Goal: Task Accomplishment & Management: Manage account settings

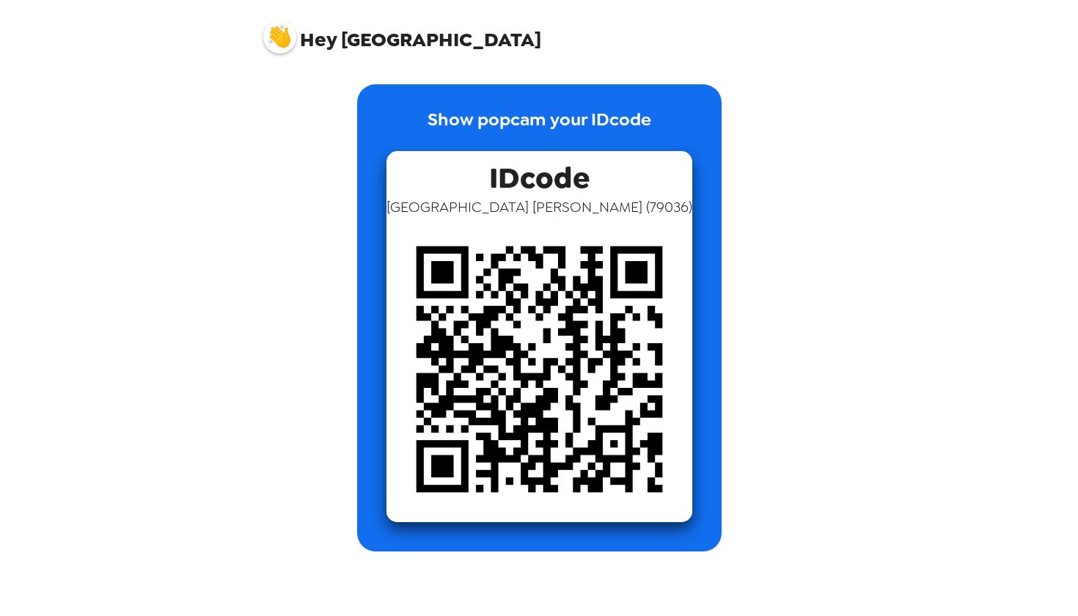
click at [529, 122] on p "Show popcam your IDcode" at bounding box center [539, 128] width 224 height 45
drag, startPoint x: 583, startPoint y: 209, endPoint x: 614, endPoint y: 210, distance: 30.8
click at [614, 210] on span "Sydney McCorkle ( 79036 )" at bounding box center [539, 206] width 306 height 19
click at [301, 25] on span "Hey Sydney" at bounding box center [402, 31] width 278 height 37
click at [279, 34] on img at bounding box center [279, 37] width 33 height 33
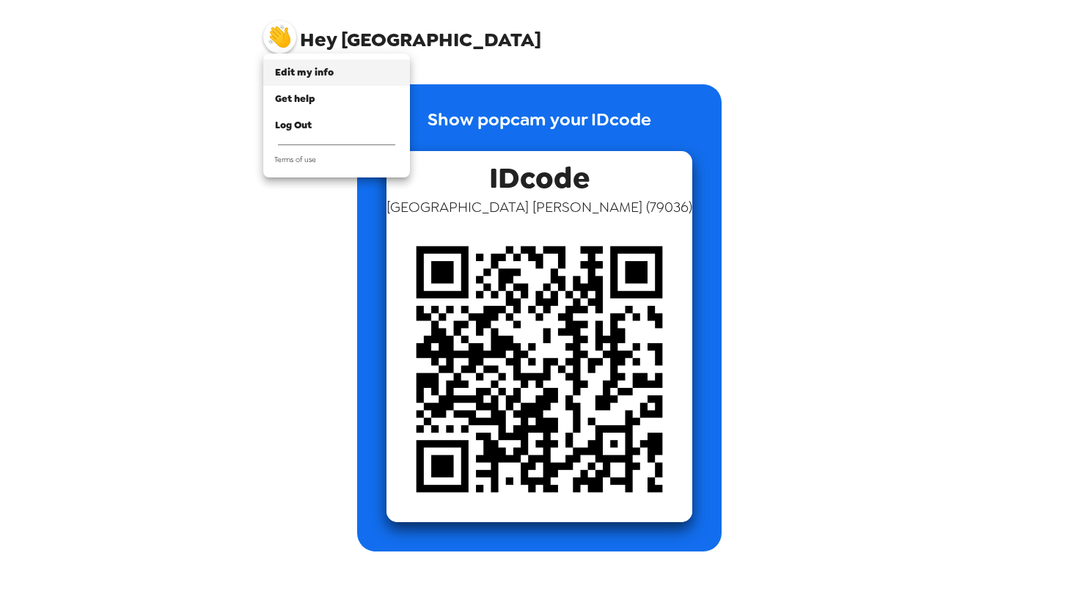
click at [311, 67] on span "Edit my info" at bounding box center [304, 72] width 59 height 12
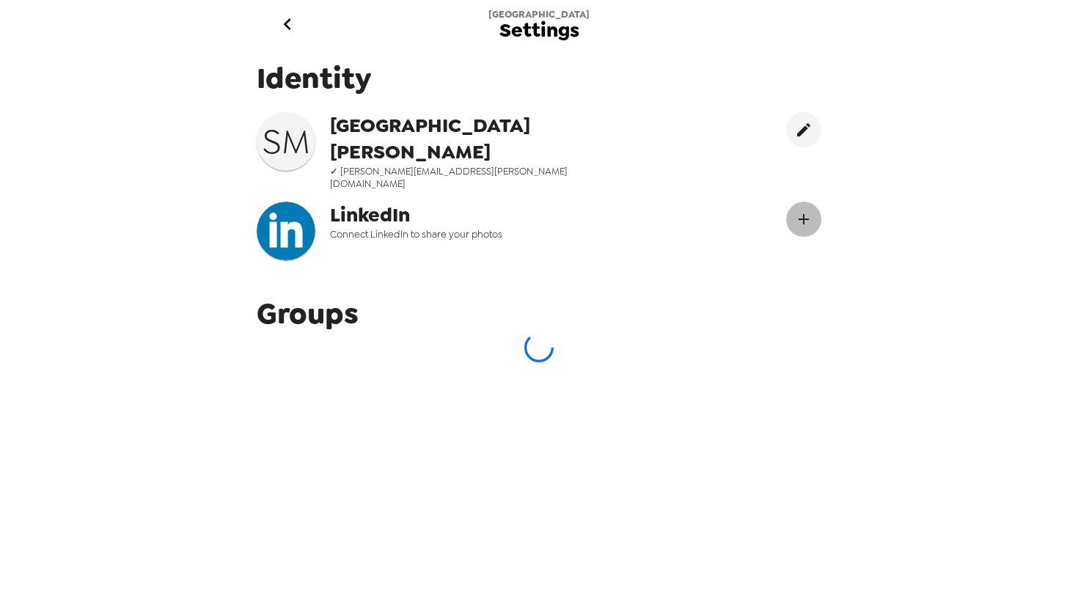
click at [803, 210] on icon "Connect LinekdIn" at bounding box center [804, 219] width 18 height 18
click at [805, 210] on icon "Connect LinekdIn" at bounding box center [804, 219] width 18 height 18
click at [644, 342] on div at bounding box center [539, 347] width 565 height 29
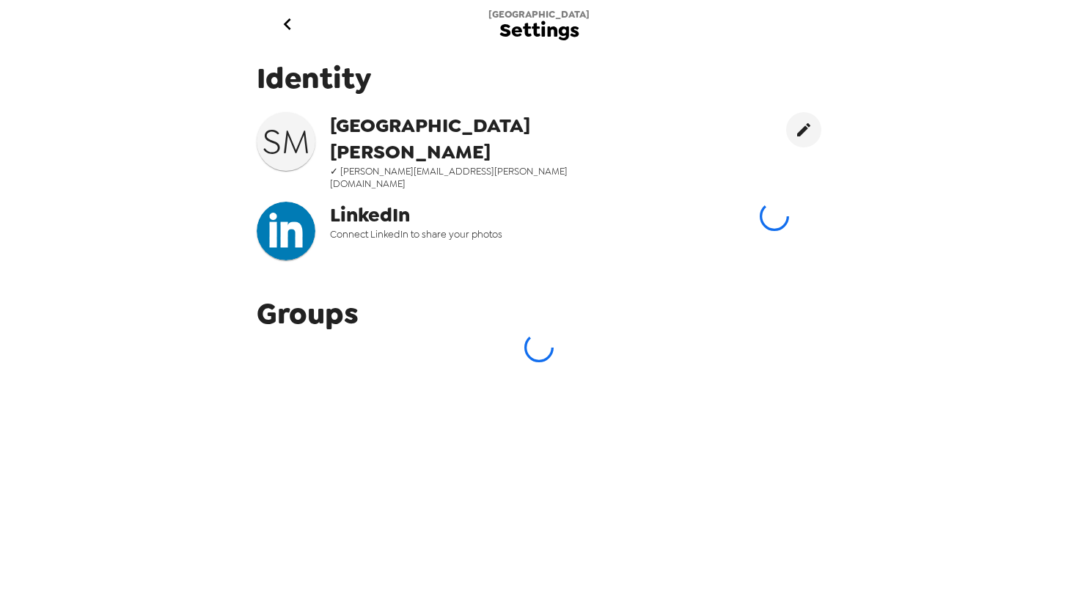
click at [459, 379] on div "Identity S M Sydney McCorkle ✓ mccorkle.syd@gmail.com LinkedIn Connect LinkedIn…" at bounding box center [539, 325] width 587 height 554
click at [812, 202] on button "Connect LinekdIn" at bounding box center [803, 219] width 35 height 35
click at [540, 32] on span "Settings" at bounding box center [539, 31] width 80 height 20
click at [342, 305] on span "Groups" at bounding box center [308, 313] width 102 height 39
click at [295, 18] on icon "go back" at bounding box center [287, 23] width 23 height 23
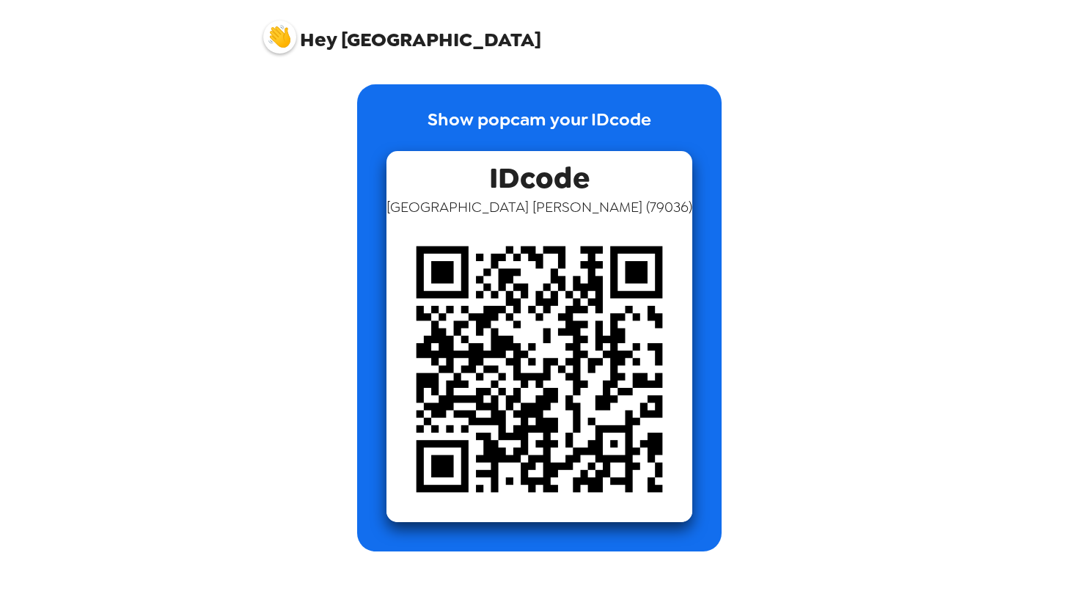
click at [581, 249] on img at bounding box center [539, 369] width 306 height 306
click at [362, 21] on span "Hey [PERSON_NAME]" at bounding box center [402, 31] width 278 height 37
click at [292, 32] on img at bounding box center [279, 37] width 33 height 33
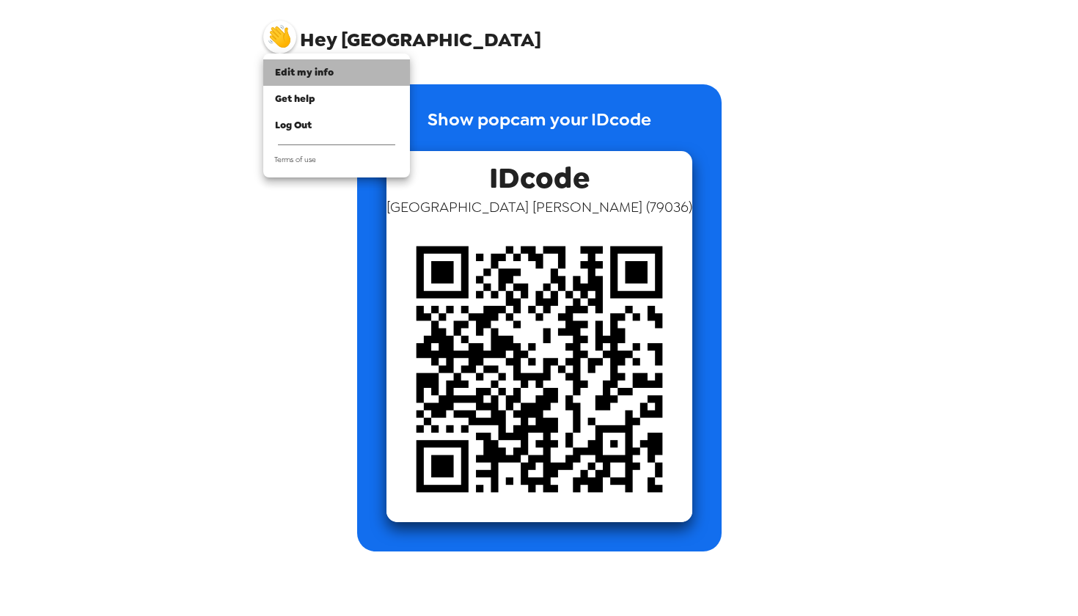
click at [322, 76] on span "Edit my info" at bounding box center [304, 72] width 59 height 12
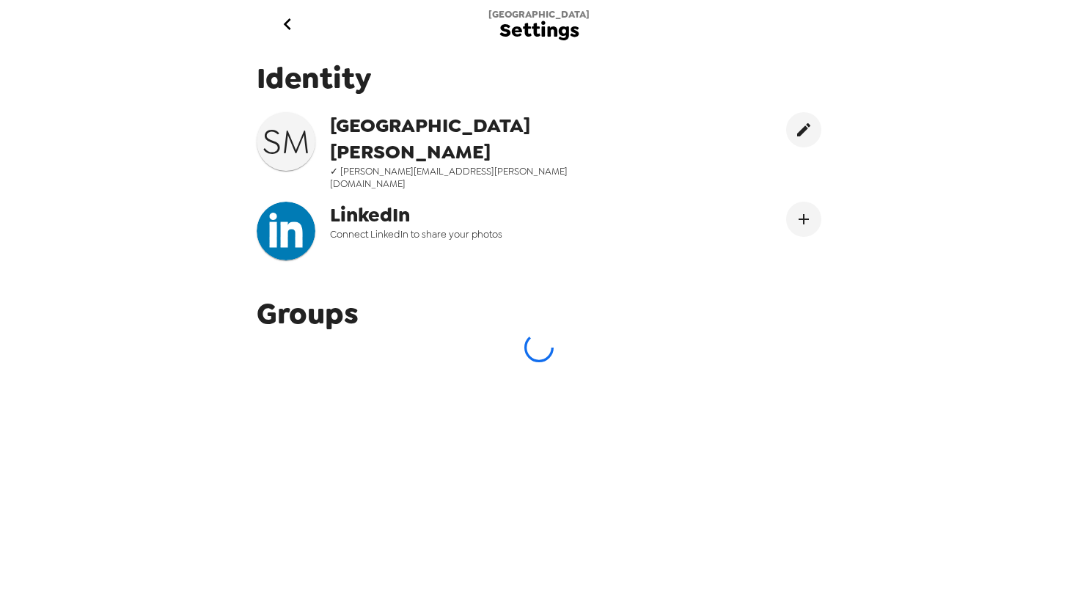
click at [342, 297] on span "Groups" at bounding box center [308, 313] width 102 height 39
click at [804, 123] on icon "edit" at bounding box center [804, 130] width 18 height 18
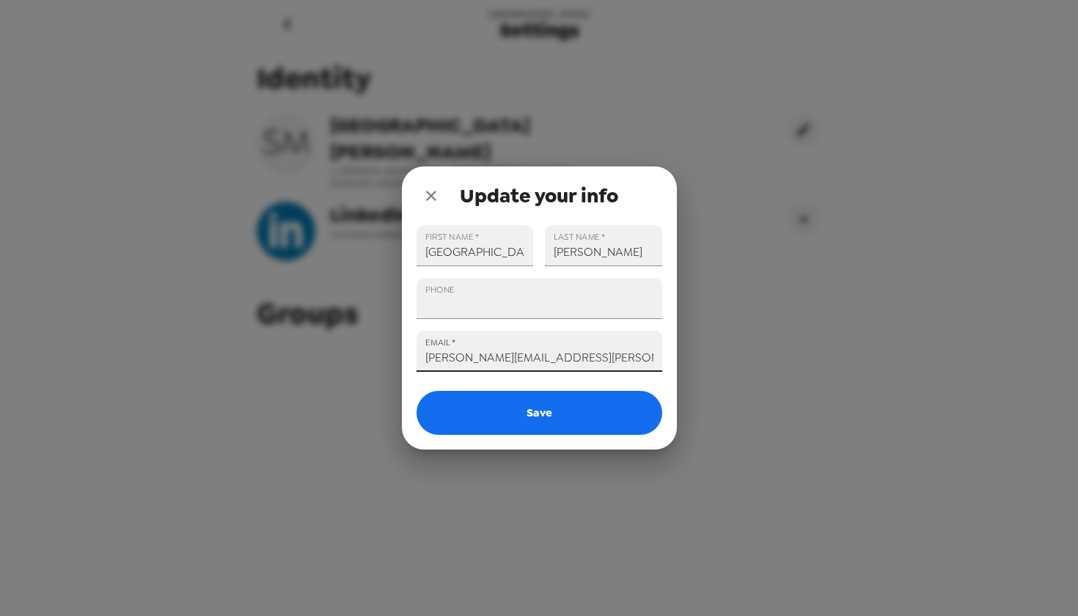
click at [769, 280] on div "Update your info FIRST NAME   * Sydney LAST NAME   * McCorkle PHONE EMAIL   * m…" at bounding box center [539, 308] width 1078 height 616
click at [423, 191] on icon "close" at bounding box center [431, 196] width 18 height 18
